Goal: Find specific page/section

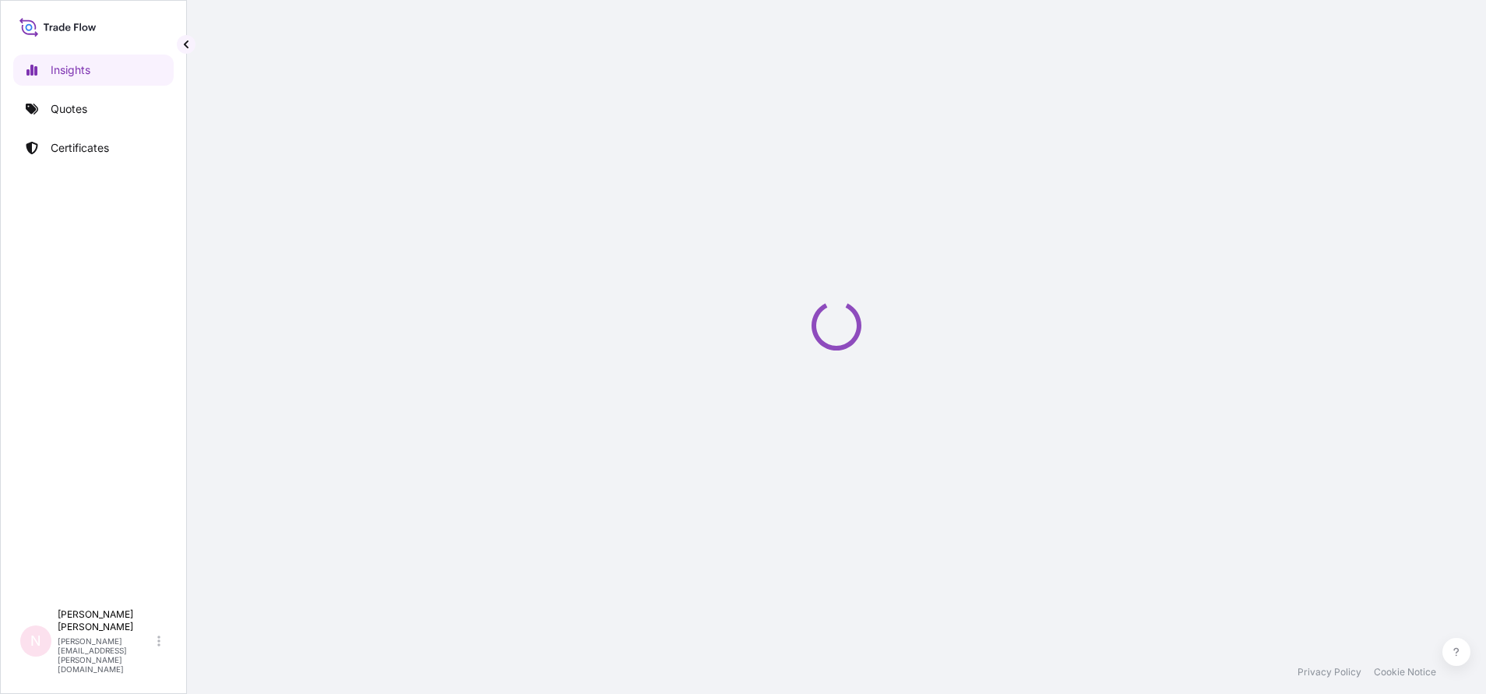
select select "2025"
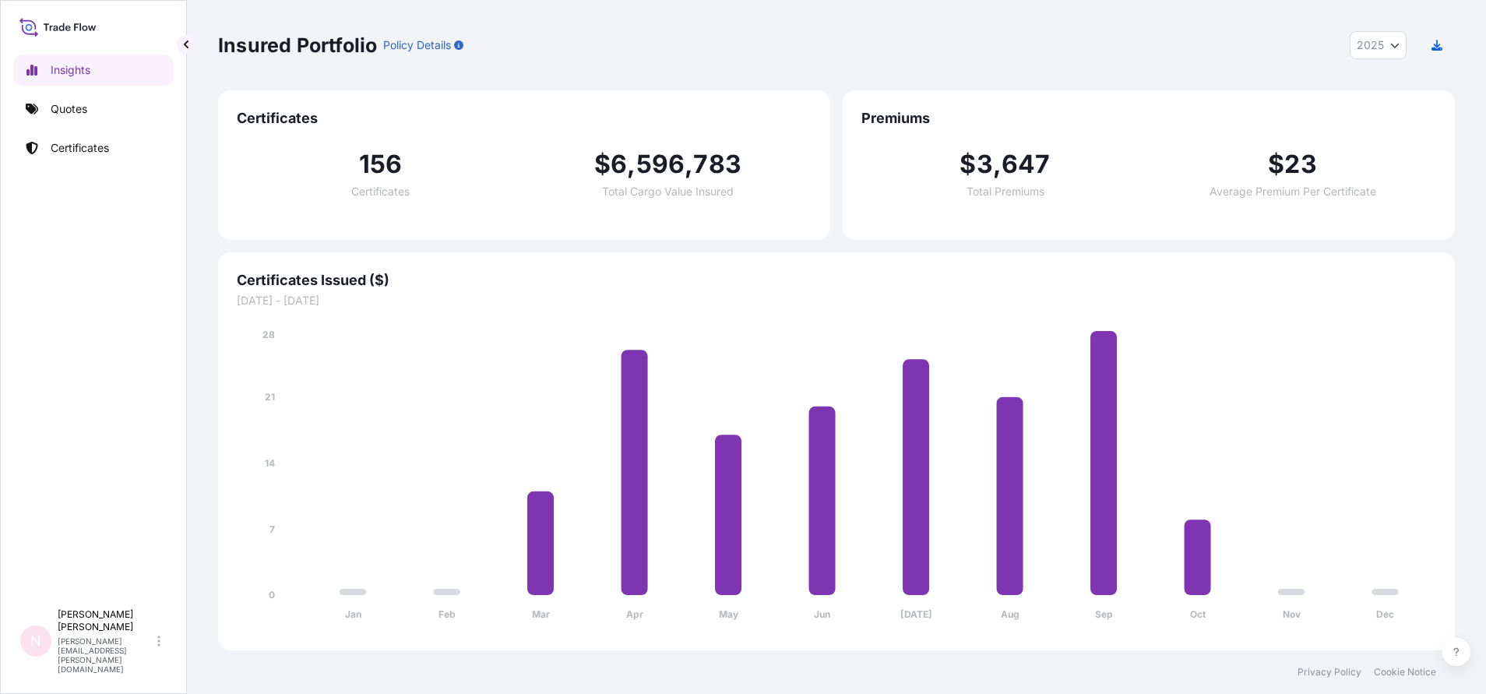
click at [88, 132] on div "Insights Quotes Certificates" at bounding box center [93, 320] width 160 height 561
click at [101, 149] on p "Certificates" at bounding box center [80, 148] width 58 height 16
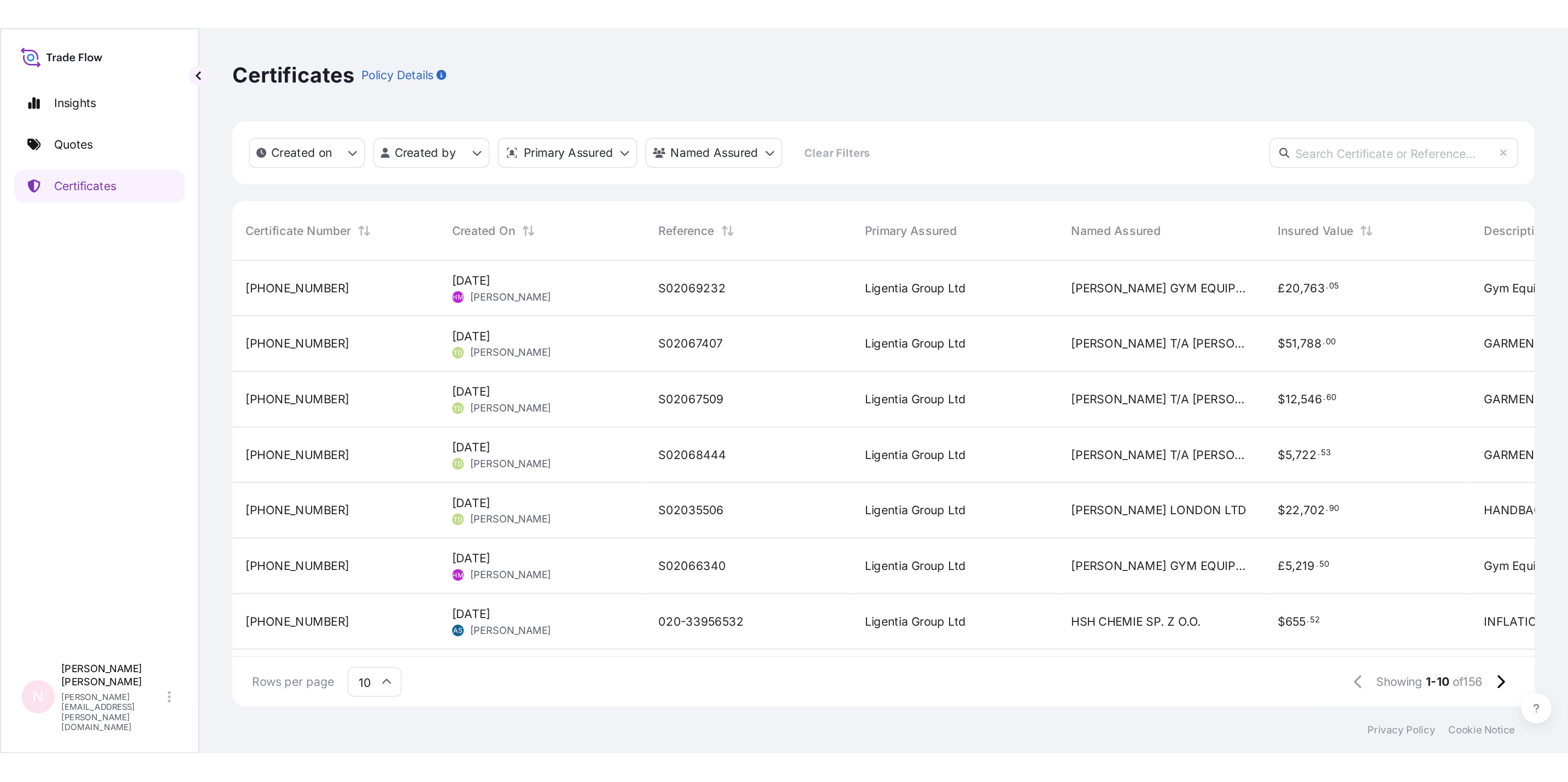
scroll to position [592, 1380]
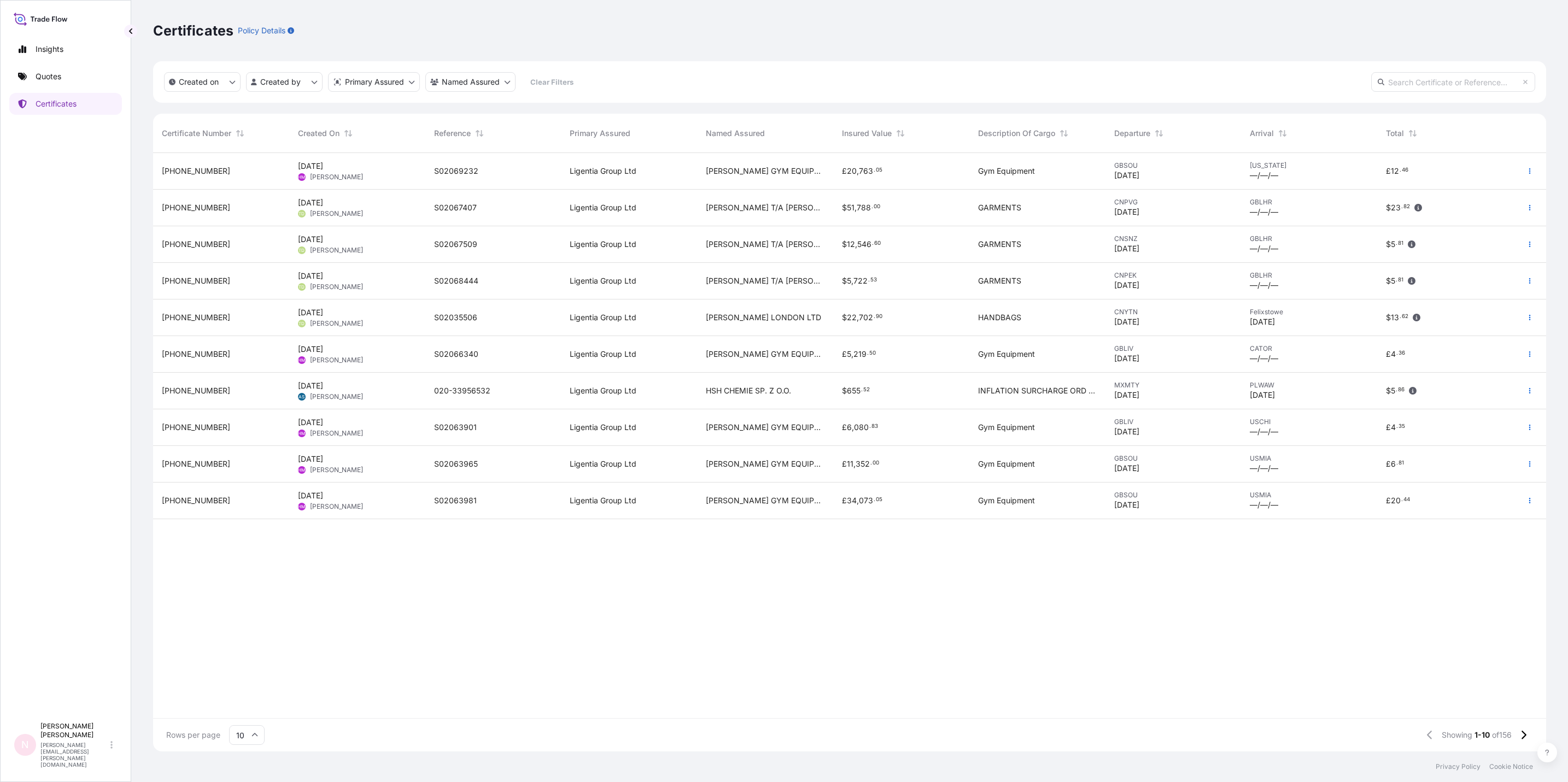
click at [890, 133] on span "Insured Value" at bounding box center [867, 133] width 50 height 11
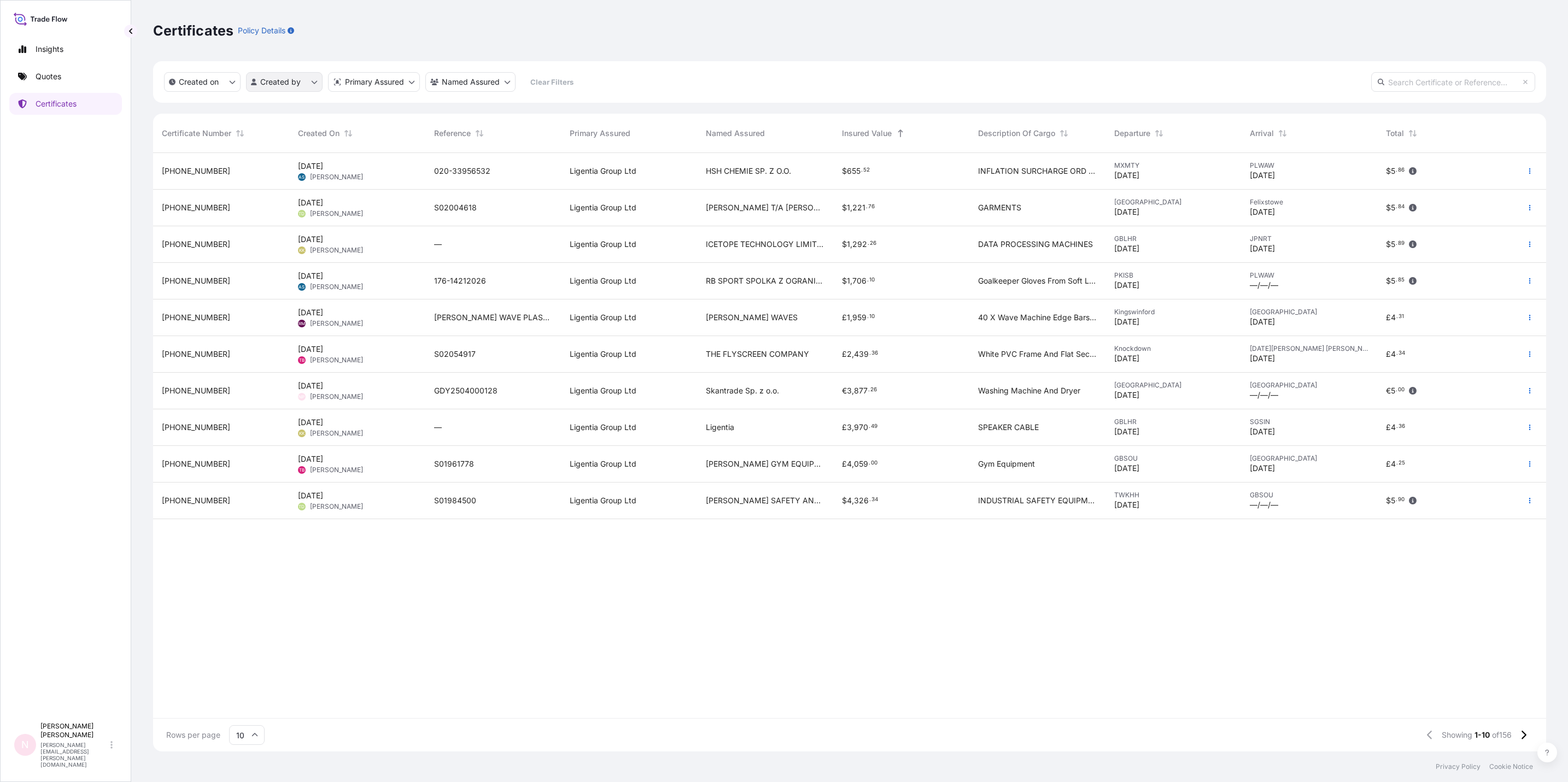
click at [282, 89] on html "Insights Quotes Certificates N Natalia Pelech natalia.pelech@ligentia.global Ce…" at bounding box center [784, 391] width 1568 height 782
click at [480, 486] on html "Insights Quotes Certificates N Natalia Pelech natalia.pelech@ligentia.global Ce…" at bounding box center [784, 391] width 1568 height 782
click at [870, 132] on span "Insured Value" at bounding box center [867, 133] width 50 height 11
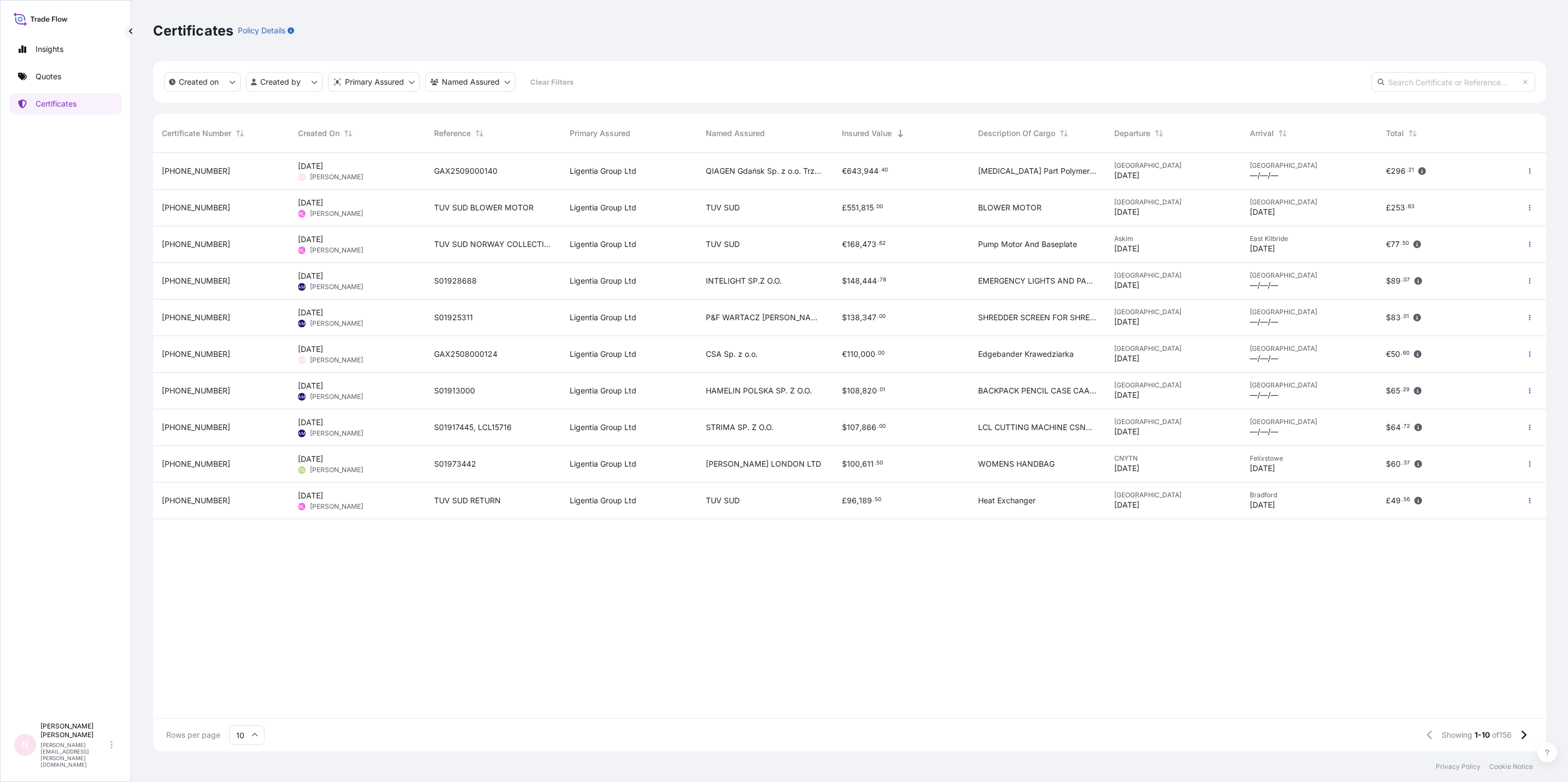
click at [737, 128] on span "Named Assured" at bounding box center [735, 133] width 59 height 11
